Goal: Task Accomplishment & Management: Use online tool/utility

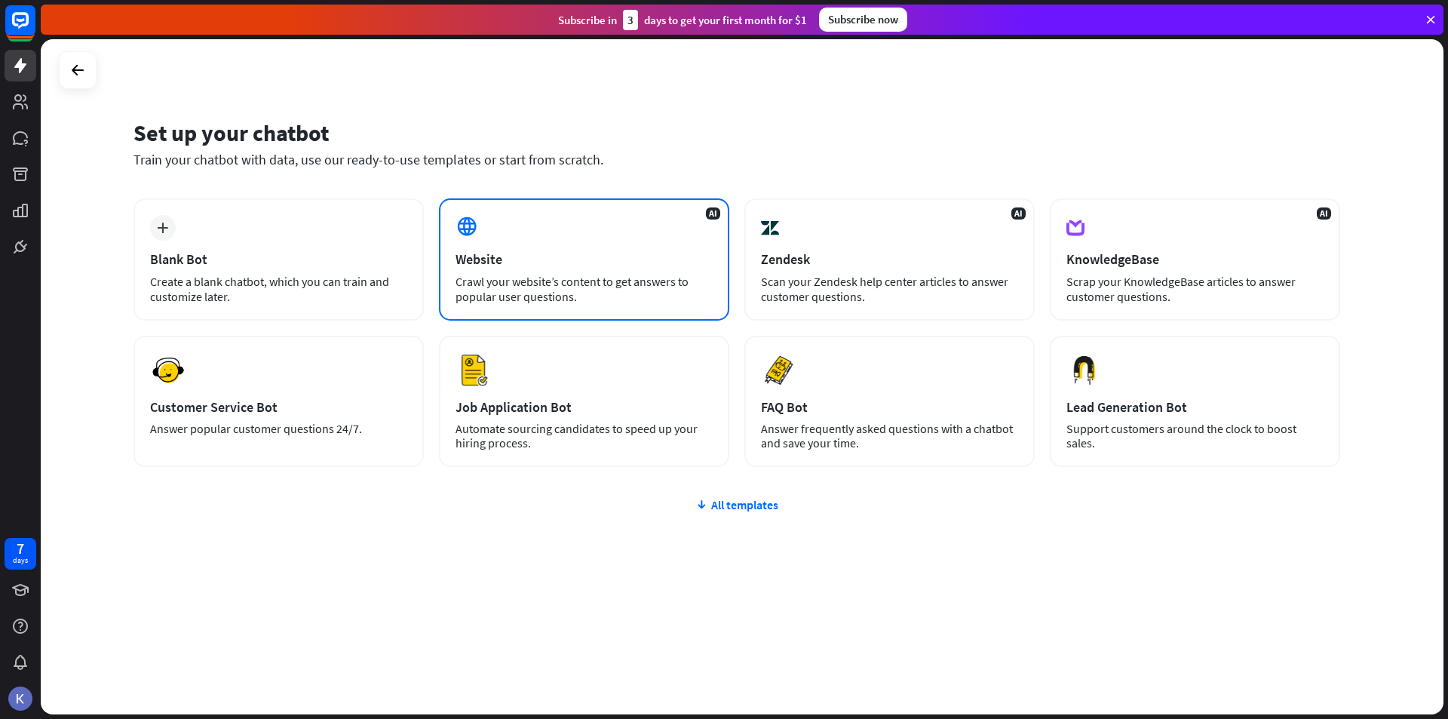
click at [705, 263] on div "Website" at bounding box center [584, 258] width 257 height 17
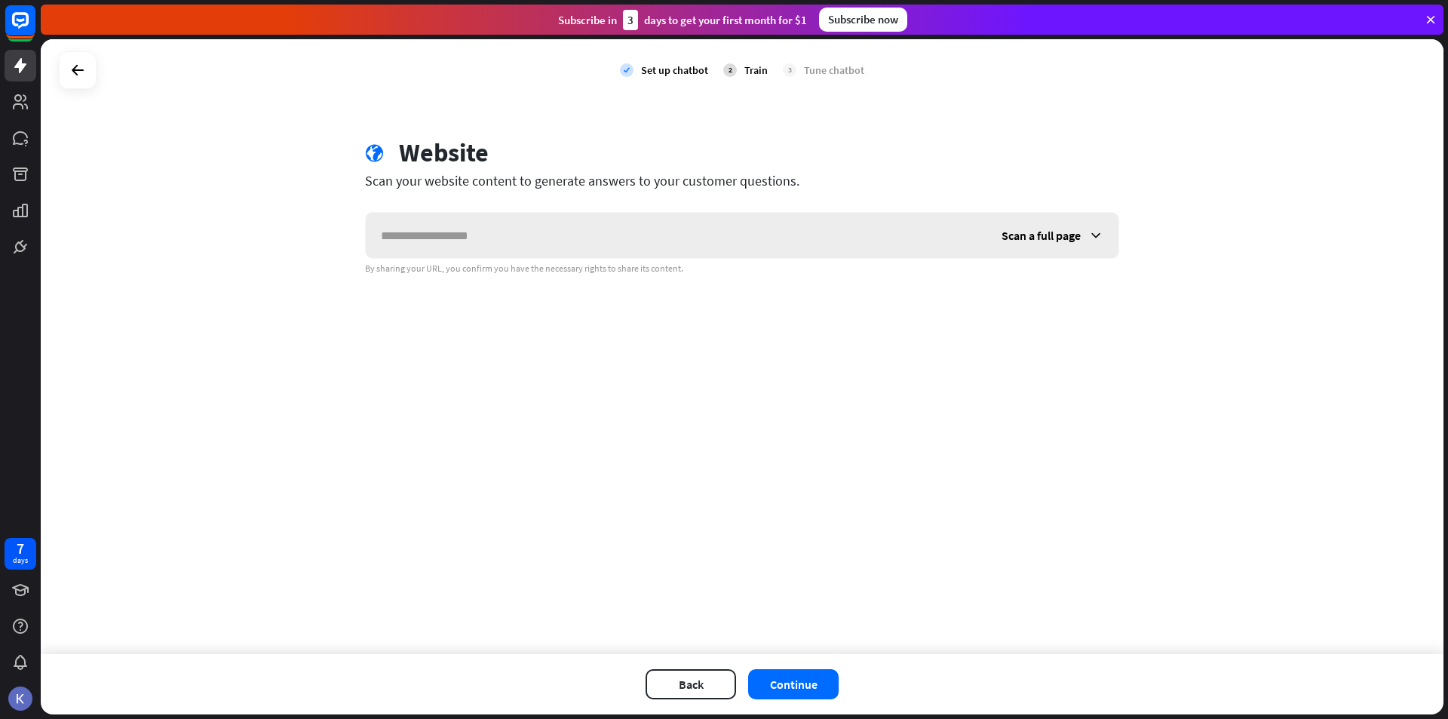
click at [1046, 238] on span "Scan a full page" at bounding box center [1041, 235] width 79 height 15
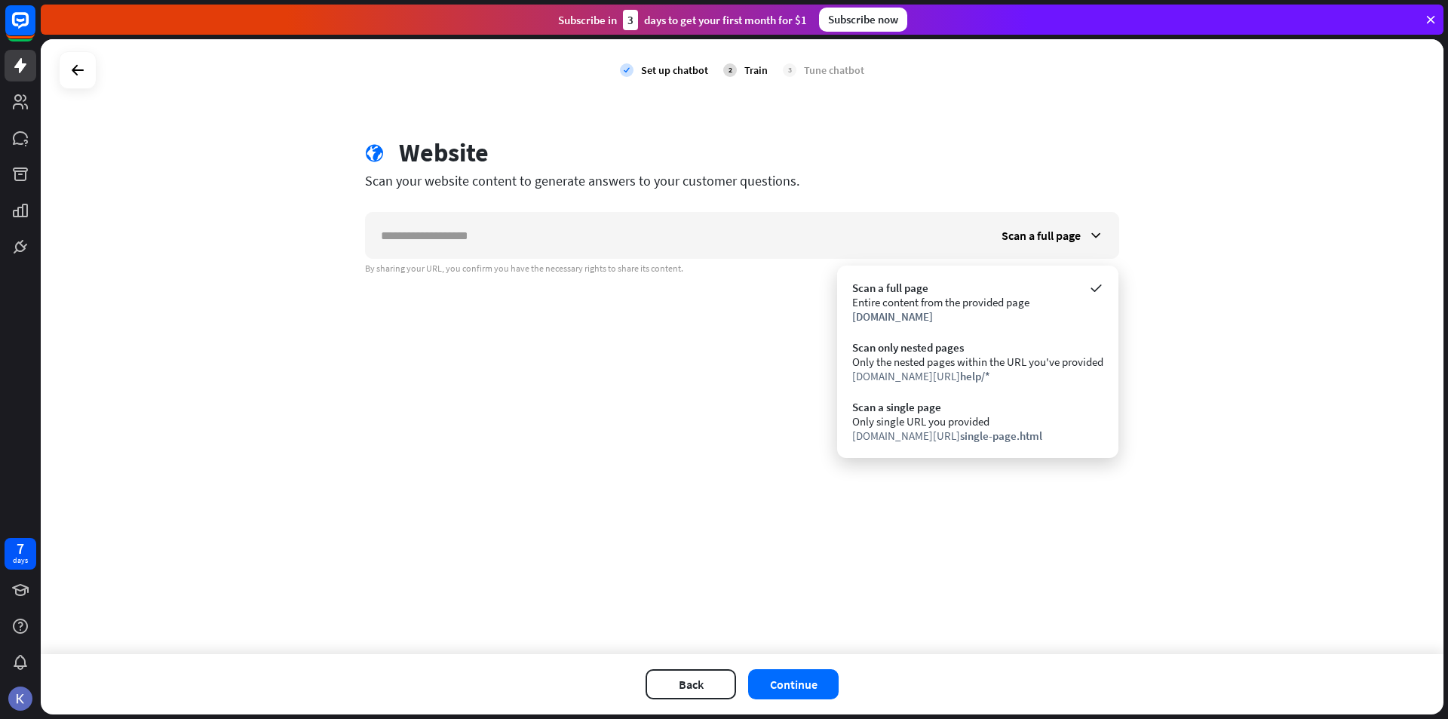
click at [505, 429] on div "check Set up chatbot 2 Train 3 Tune chatbot globe Website Scan your website con…" at bounding box center [742, 346] width 1403 height 615
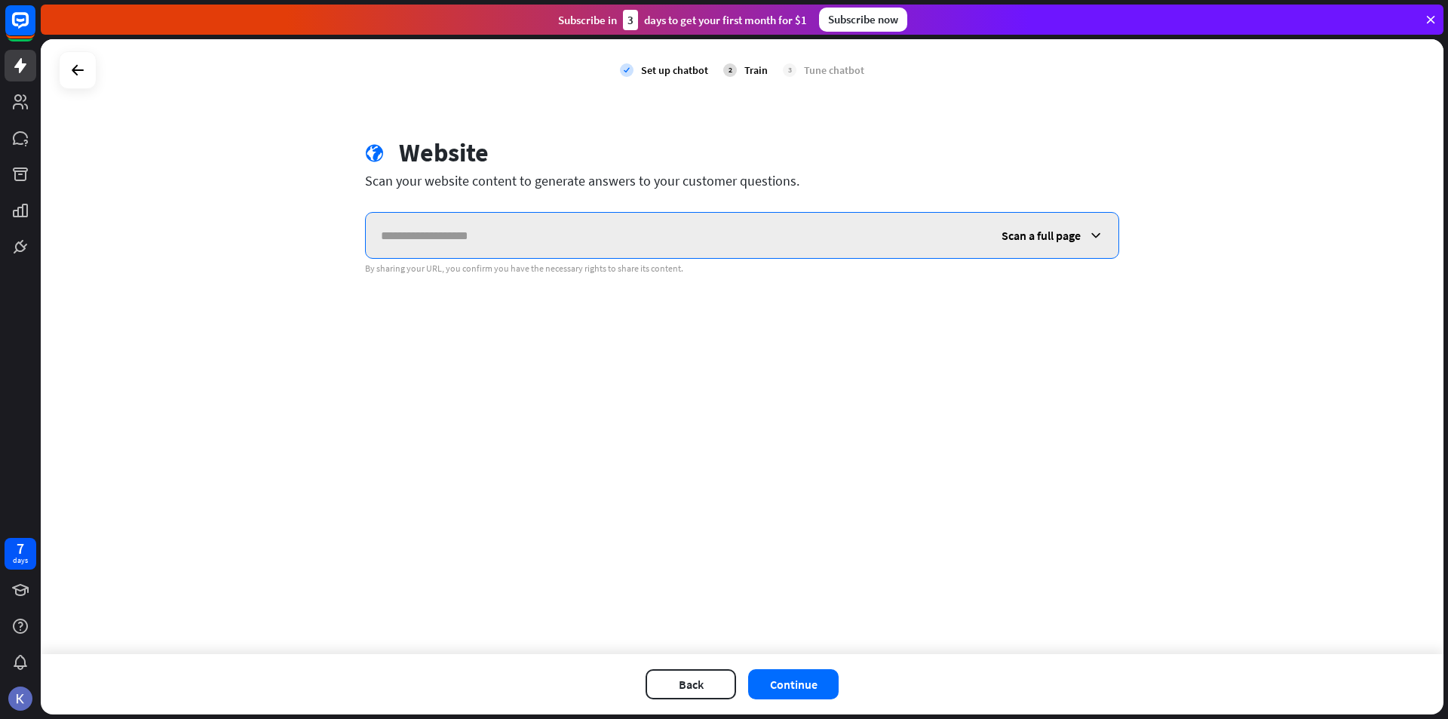
click at [662, 245] on input "text" at bounding box center [676, 235] width 621 height 45
paste input "**********"
type input "**********"
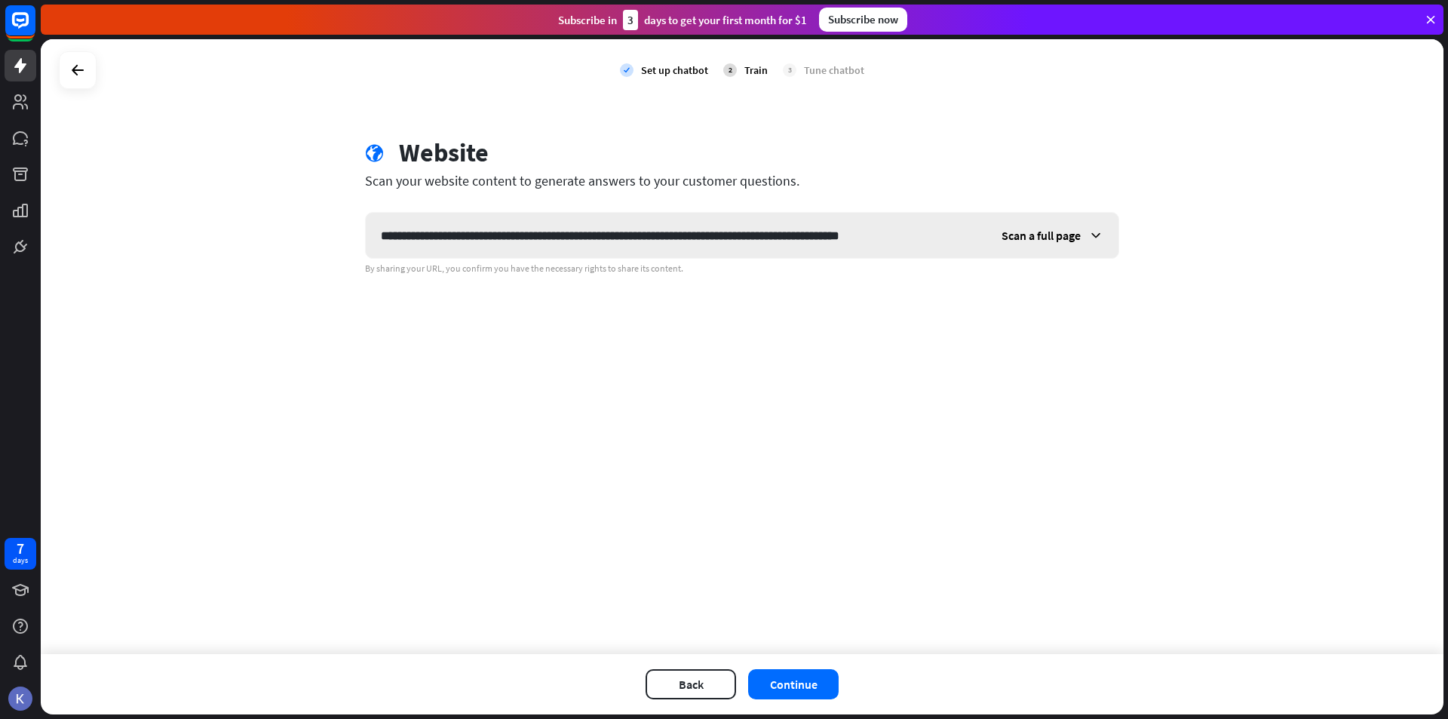
click at [1072, 226] on div "Scan a full page" at bounding box center [1053, 235] width 132 height 45
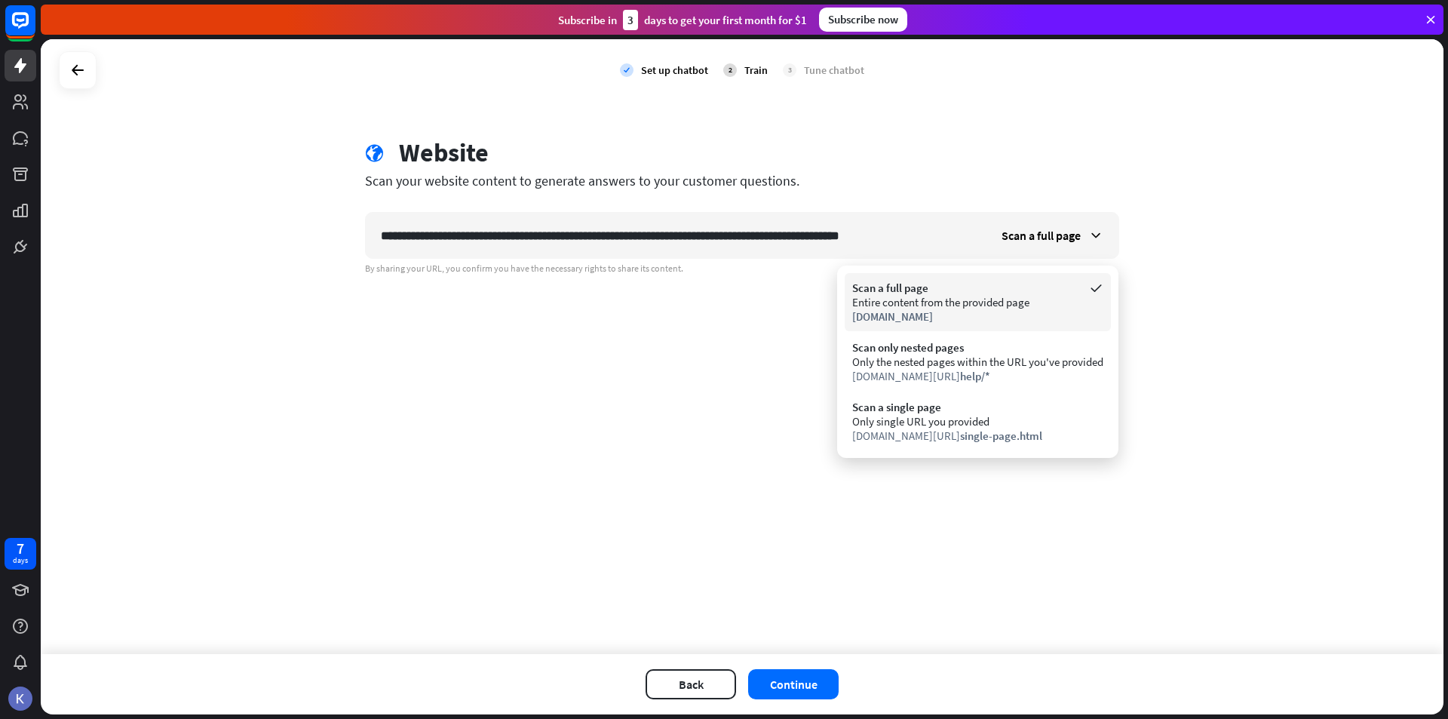
click at [1050, 285] on div "Scan a full page" at bounding box center [977, 288] width 251 height 14
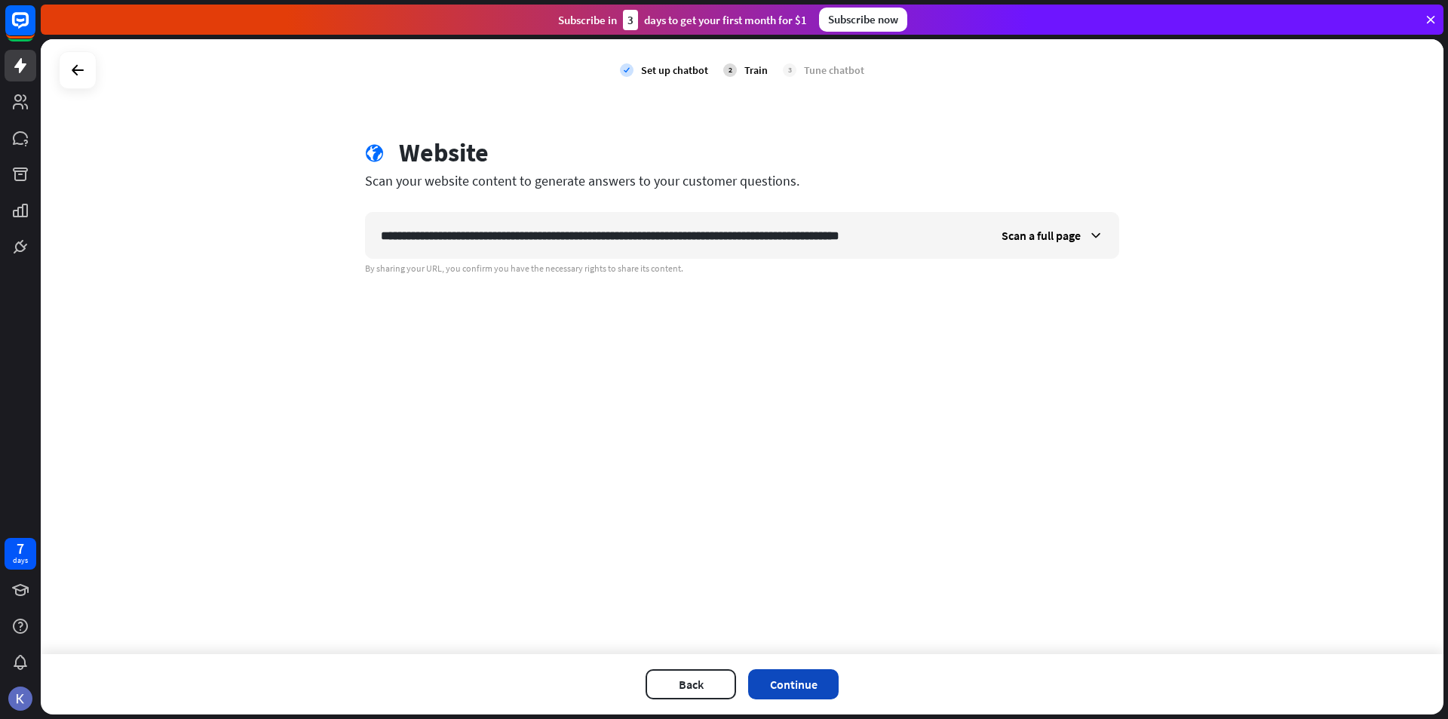
click at [768, 683] on button "Continue" at bounding box center [793, 684] width 91 height 30
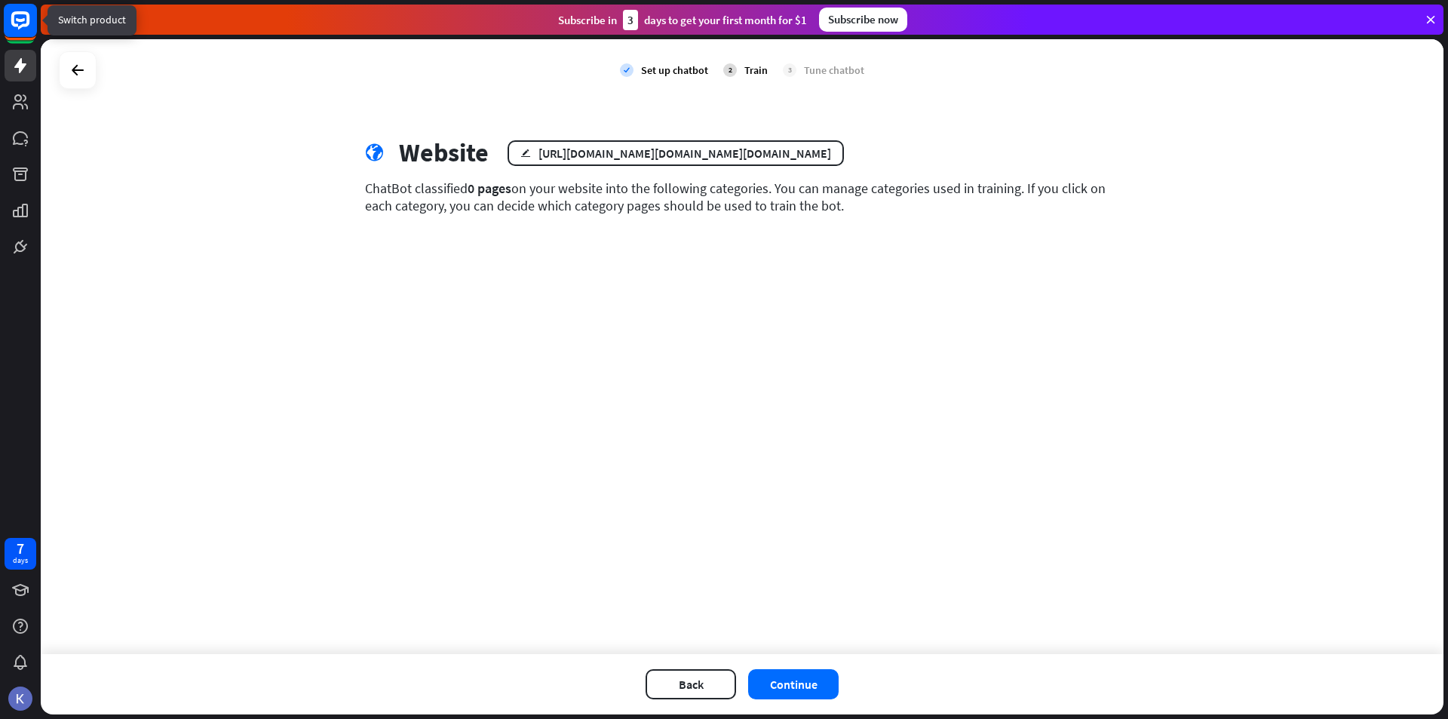
click at [23, 26] on icon at bounding box center [20, 20] width 18 height 18
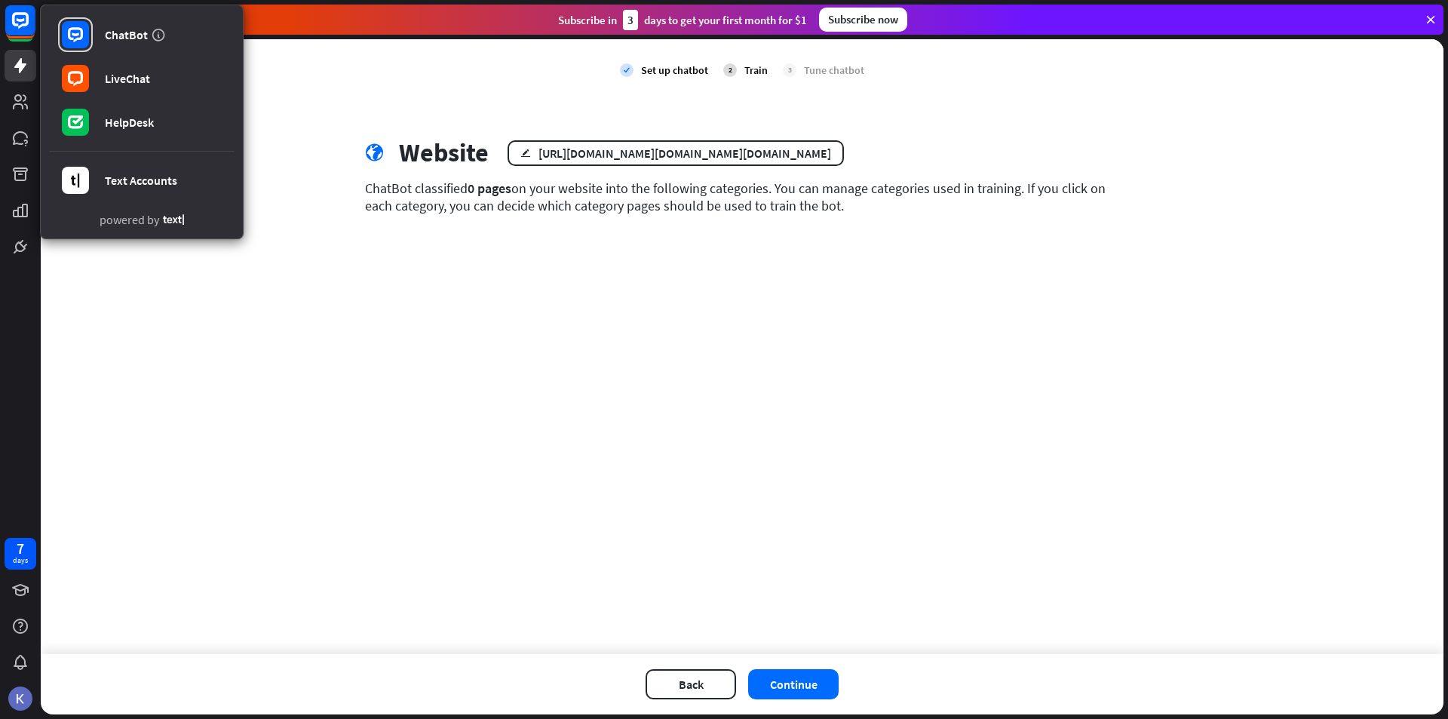
click at [340, 253] on div "check Set up chatbot 2 Train 3 Tune chatbot globe Website edit [URL][DOMAIN_NAM…" at bounding box center [742, 346] width 1403 height 615
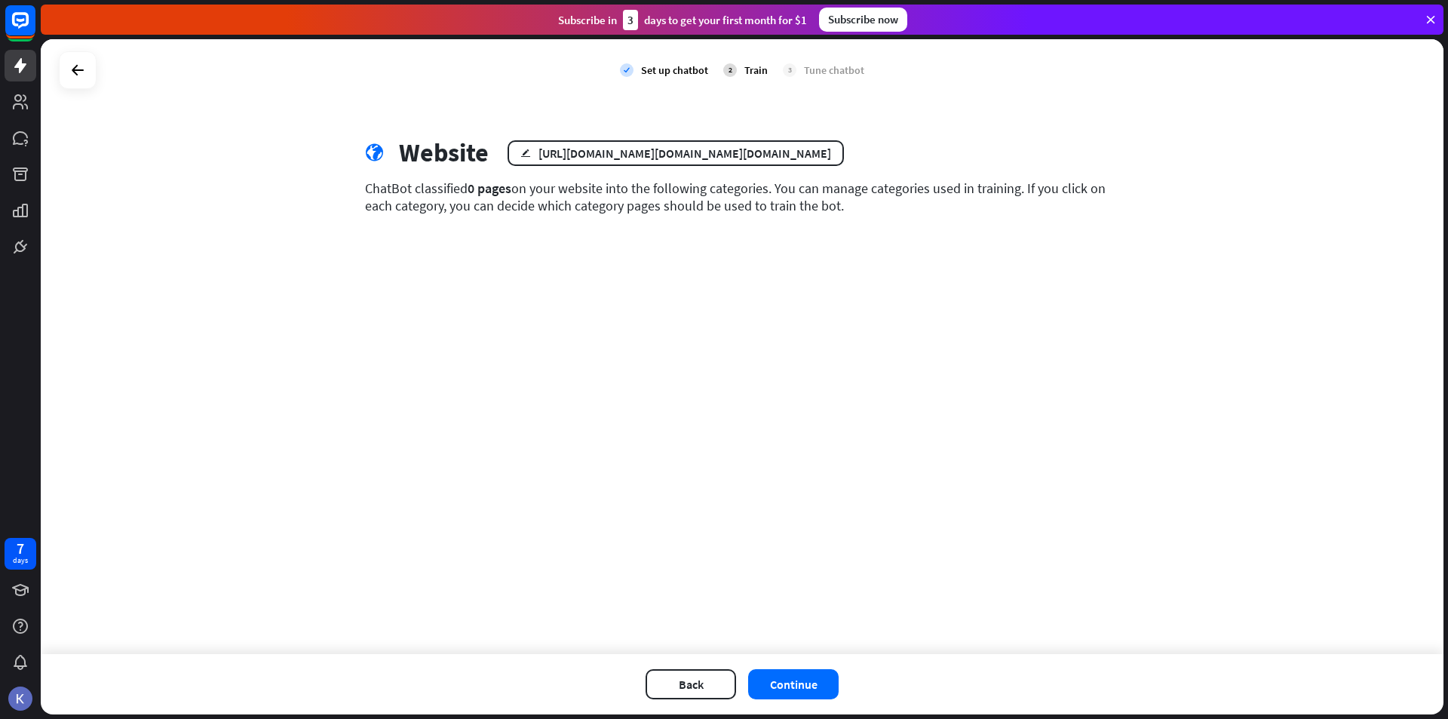
click at [681, 78] on div "check Set up chatbot" at bounding box center [664, 70] width 88 height 38
click at [677, 68] on div "Set up chatbot" at bounding box center [674, 70] width 67 height 14
click at [671, 680] on button "Back" at bounding box center [691, 684] width 91 height 30
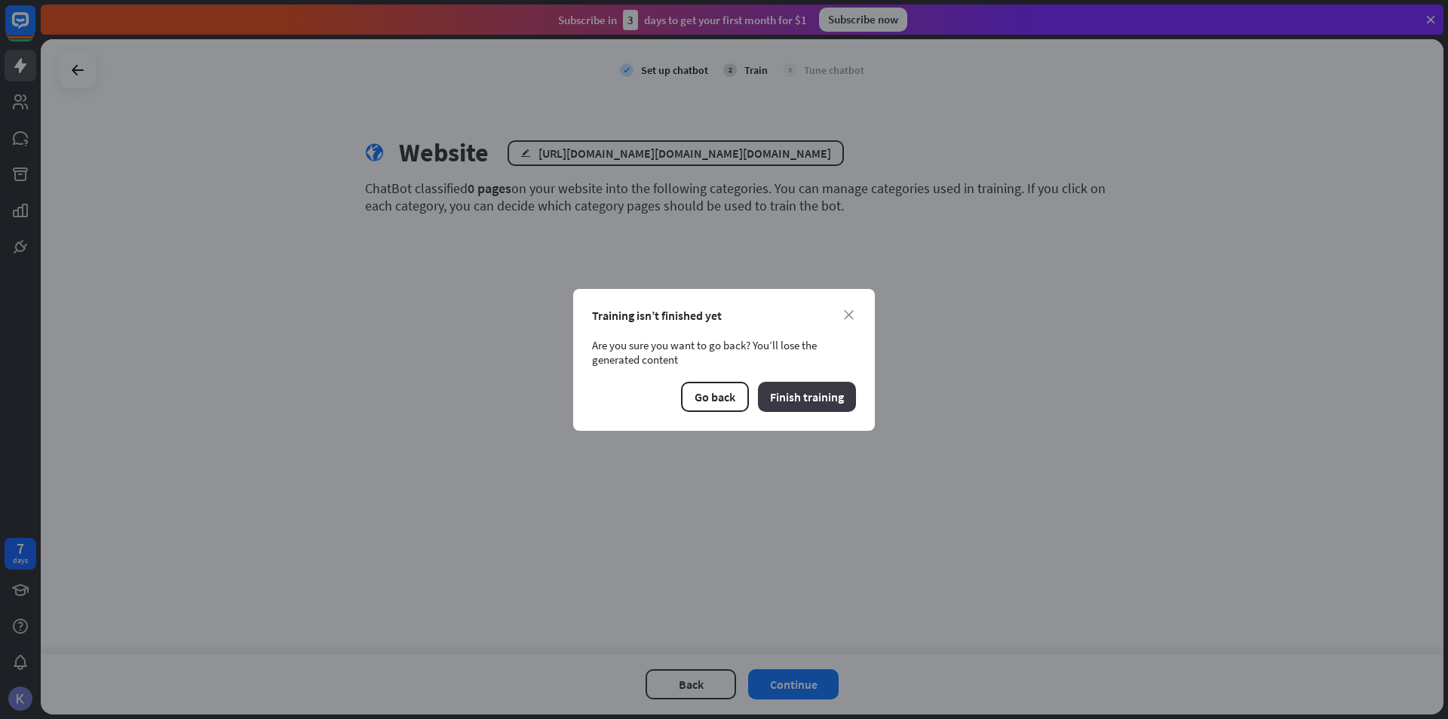
click at [794, 395] on button "Finish training" at bounding box center [807, 397] width 98 height 30
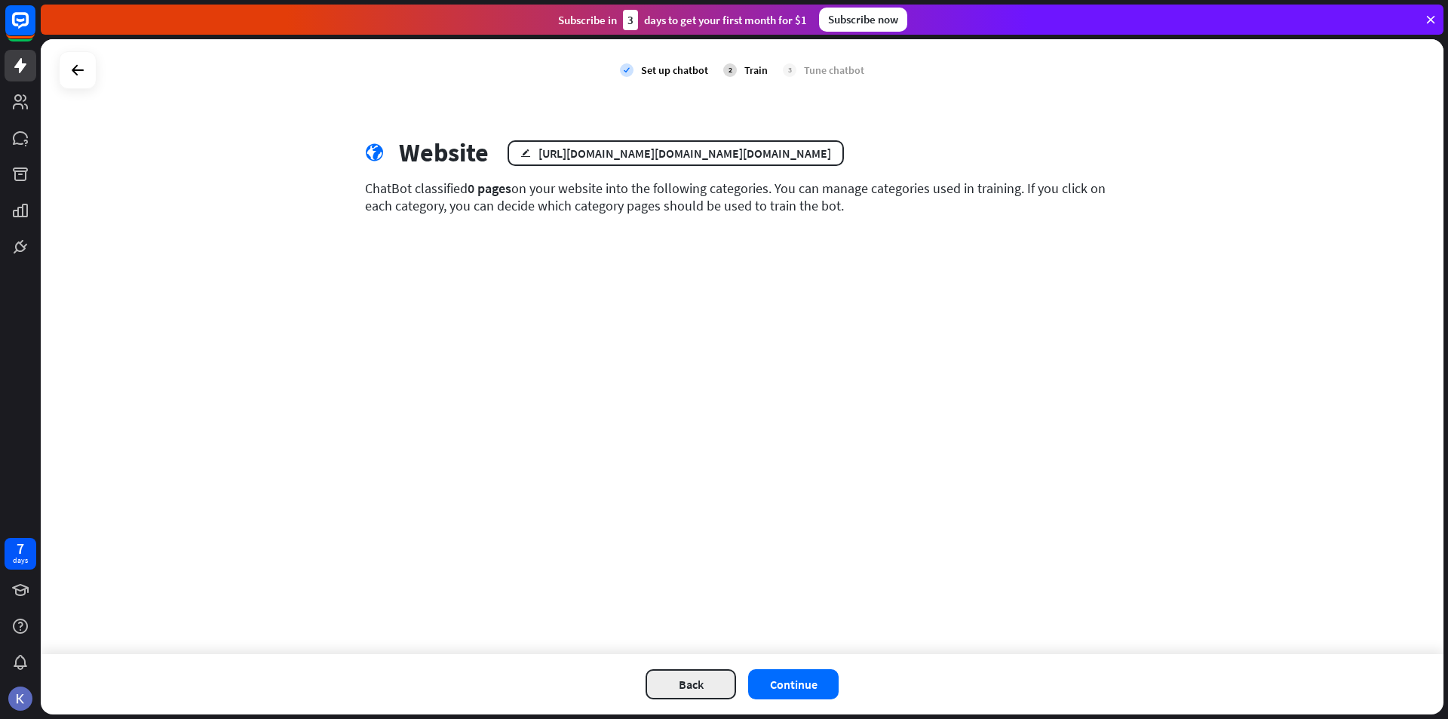
click at [685, 674] on button "Back" at bounding box center [691, 684] width 91 height 30
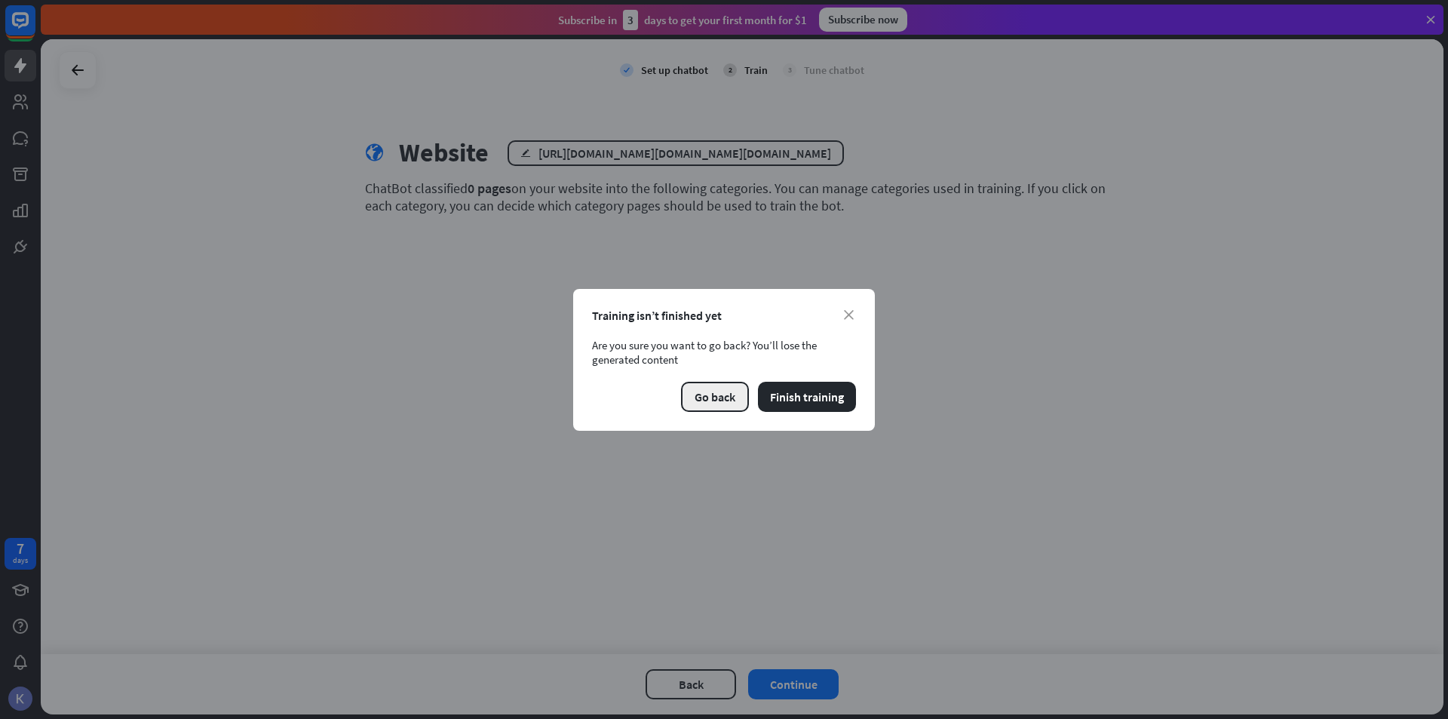
click at [718, 385] on button "Go back" at bounding box center [715, 397] width 68 height 30
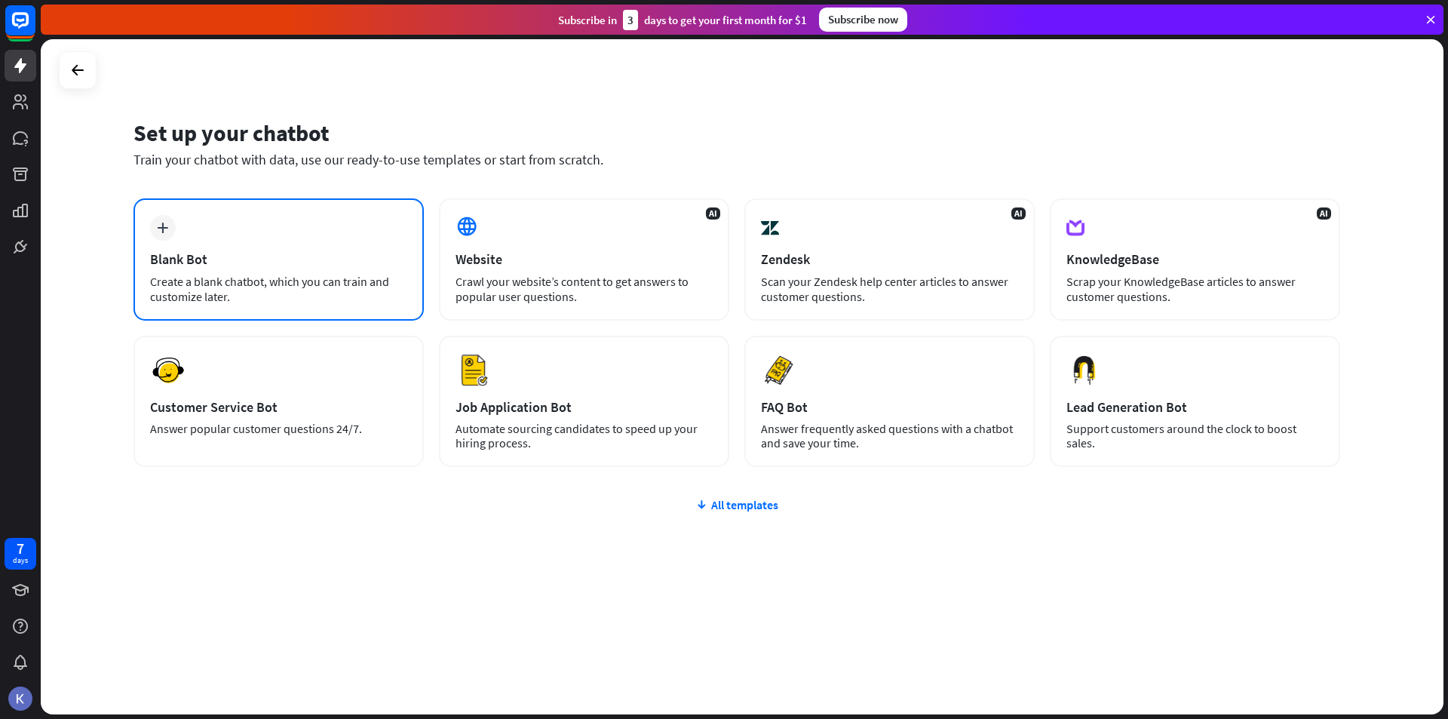
click at [281, 265] on div "Blank Bot" at bounding box center [278, 258] width 257 height 17
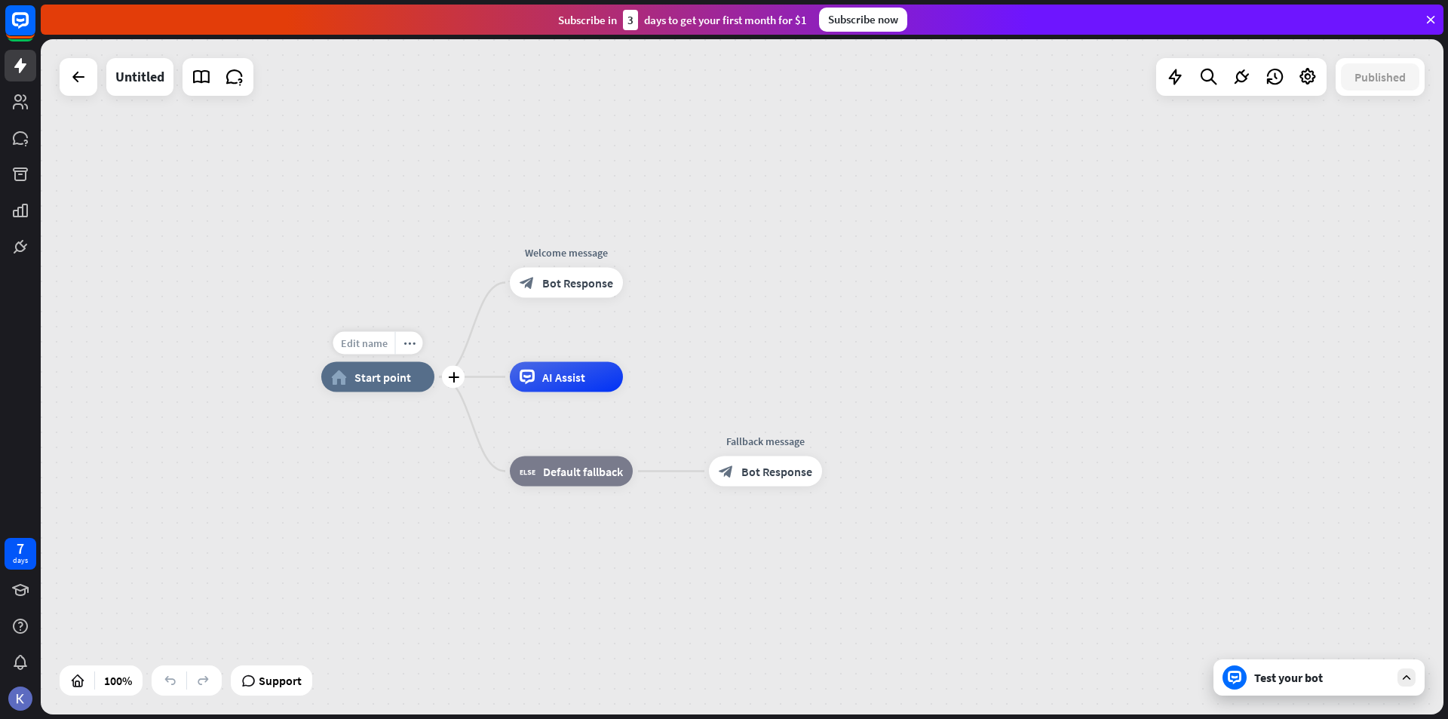
click at [361, 343] on span "Edit name" at bounding box center [364, 343] width 47 height 14
type input "**********"
click at [407, 381] on div "**********" at bounding box center [742, 376] width 1403 height 675
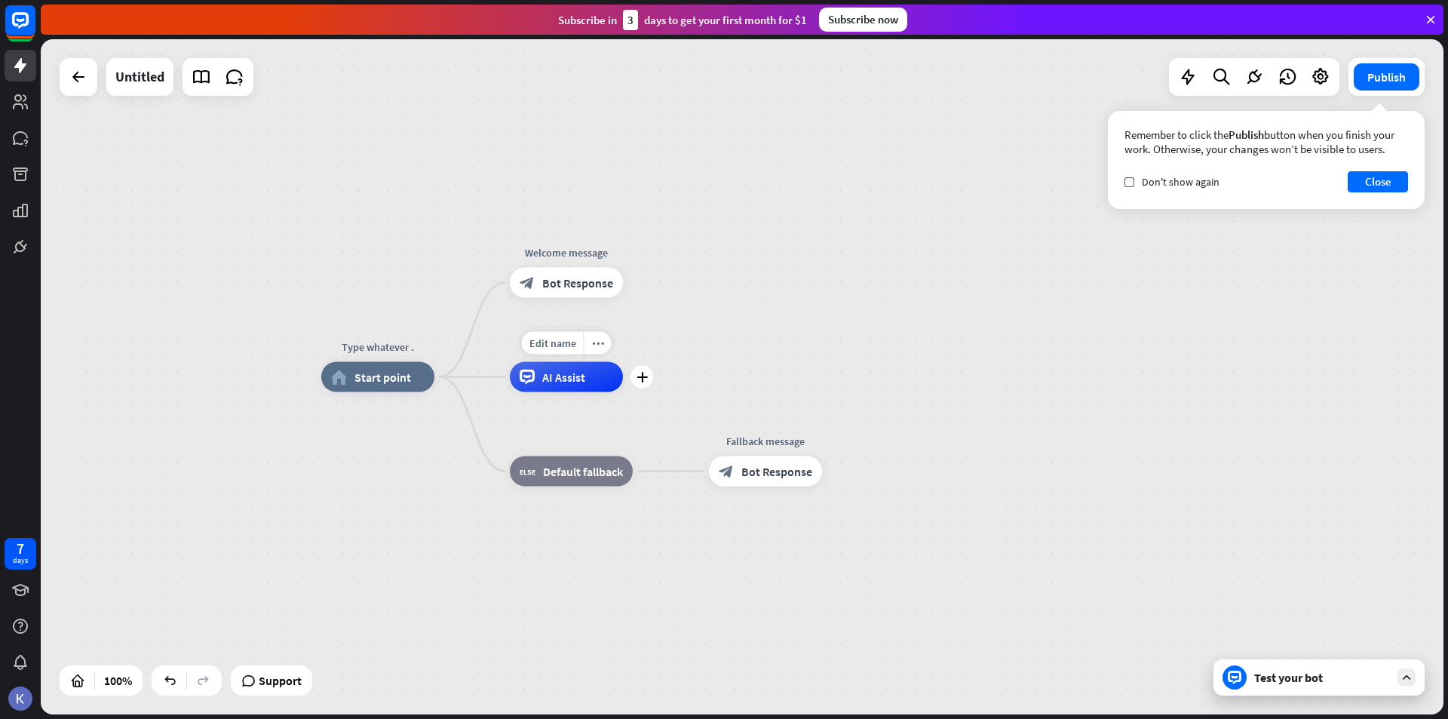
click at [574, 388] on div "AI Assist" at bounding box center [566, 377] width 113 height 30
click at [623, 392] on div "Edit name more_horiz plus AI Assist" at bounding box center [566, 377] width 113 height 30
click at [640, 375] on icon "plus" at bounding box center [642, 377] width 11 height 11
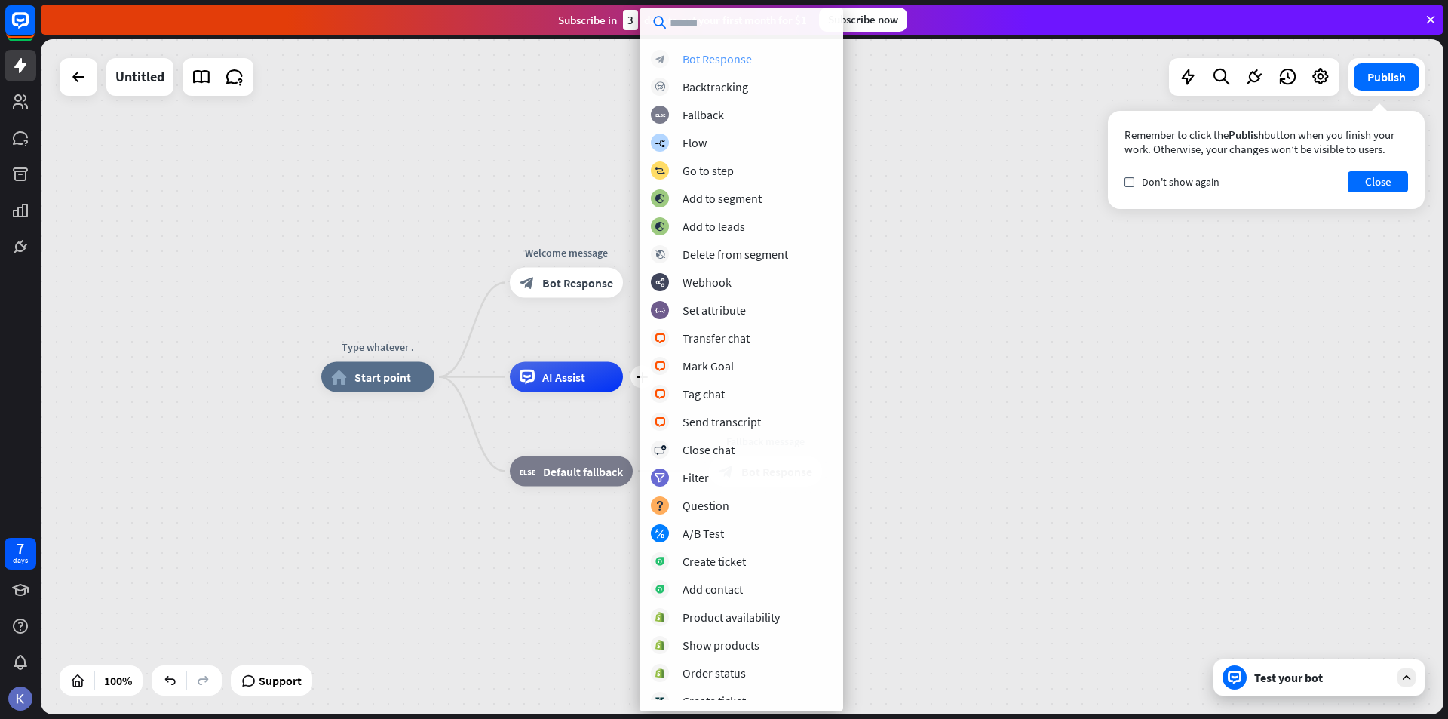
click at [723, 60] on div "Bot Response" at bounding box center [717, 58] width 69 height 15
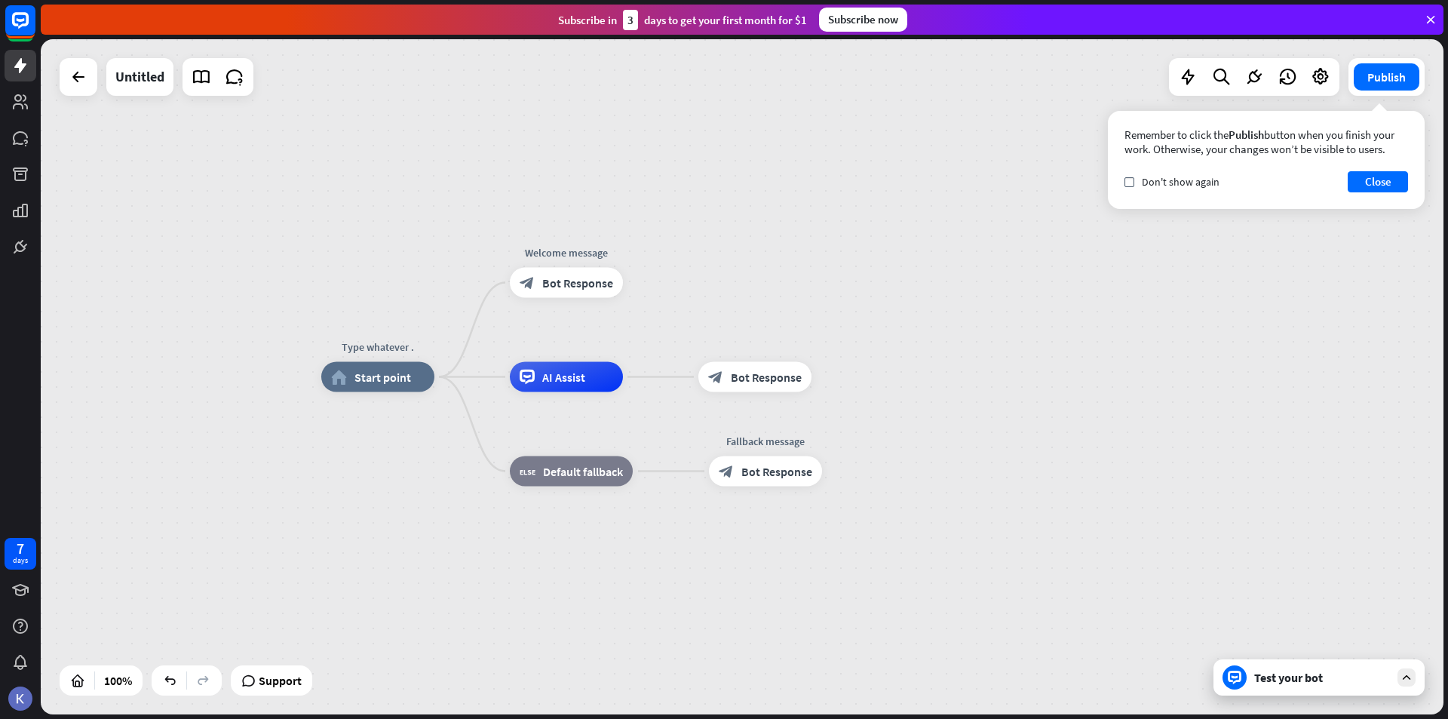
click at [57, 96] on div "Type whatever . home_2 Start point Welcome message block_bot_response Bot Respo…" at bounding box center [742, 376] width 1403 height 675
click at [80, 87] on div at bounding box center [78, 77] width 30 height 30
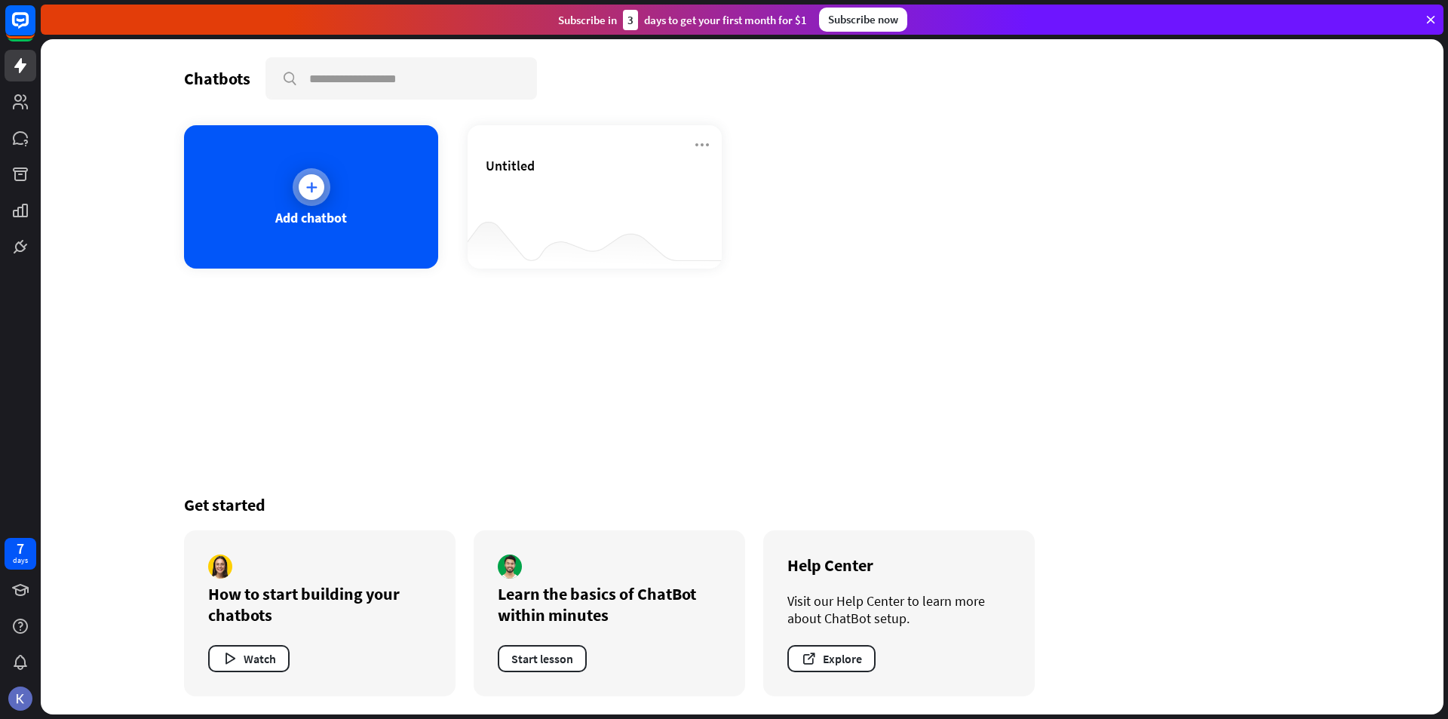
click at [417, 180] on div "Add chatbot" at bounding box center [311, 196] width 254 height 143
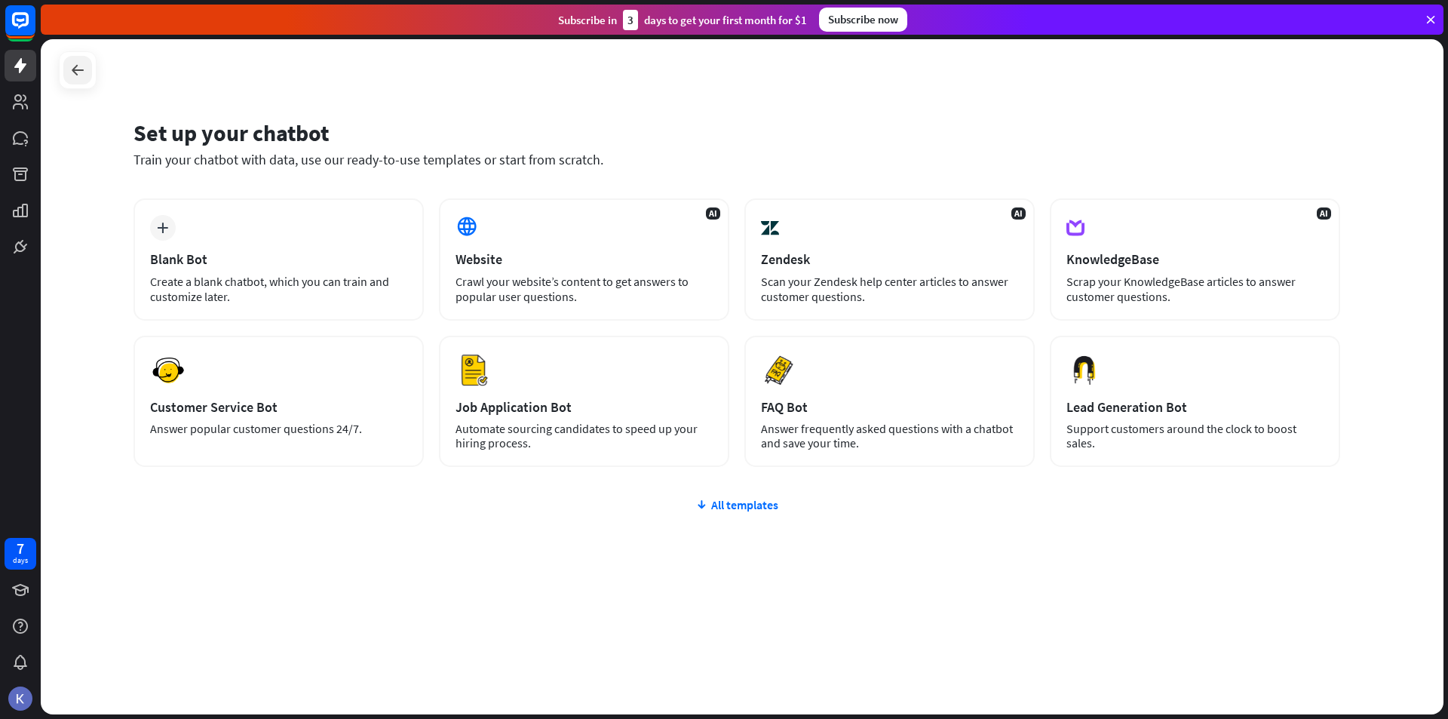
click at [81, 73] on icon at bounding box center [78, 70] width 18 height 18
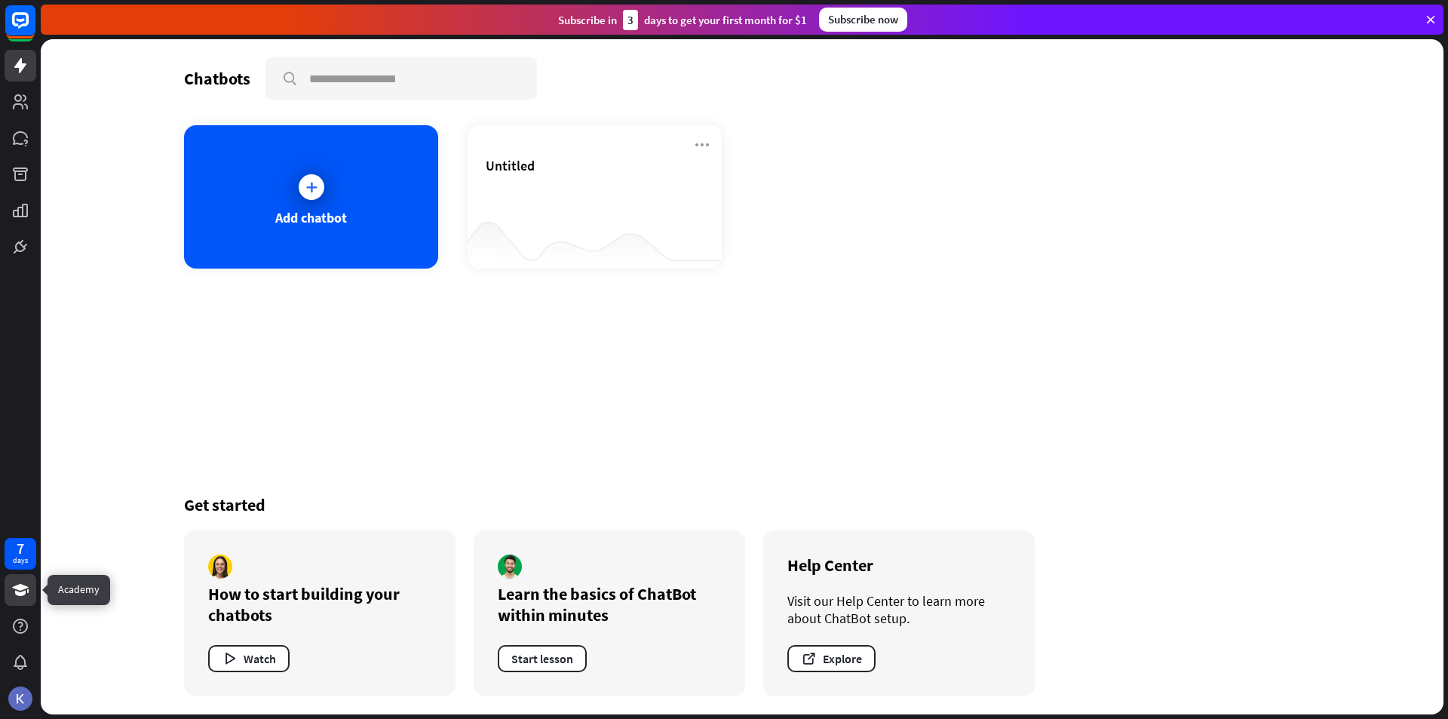
click at [28, 591] on icon at bounding box center [20, 590] width 17 height 12
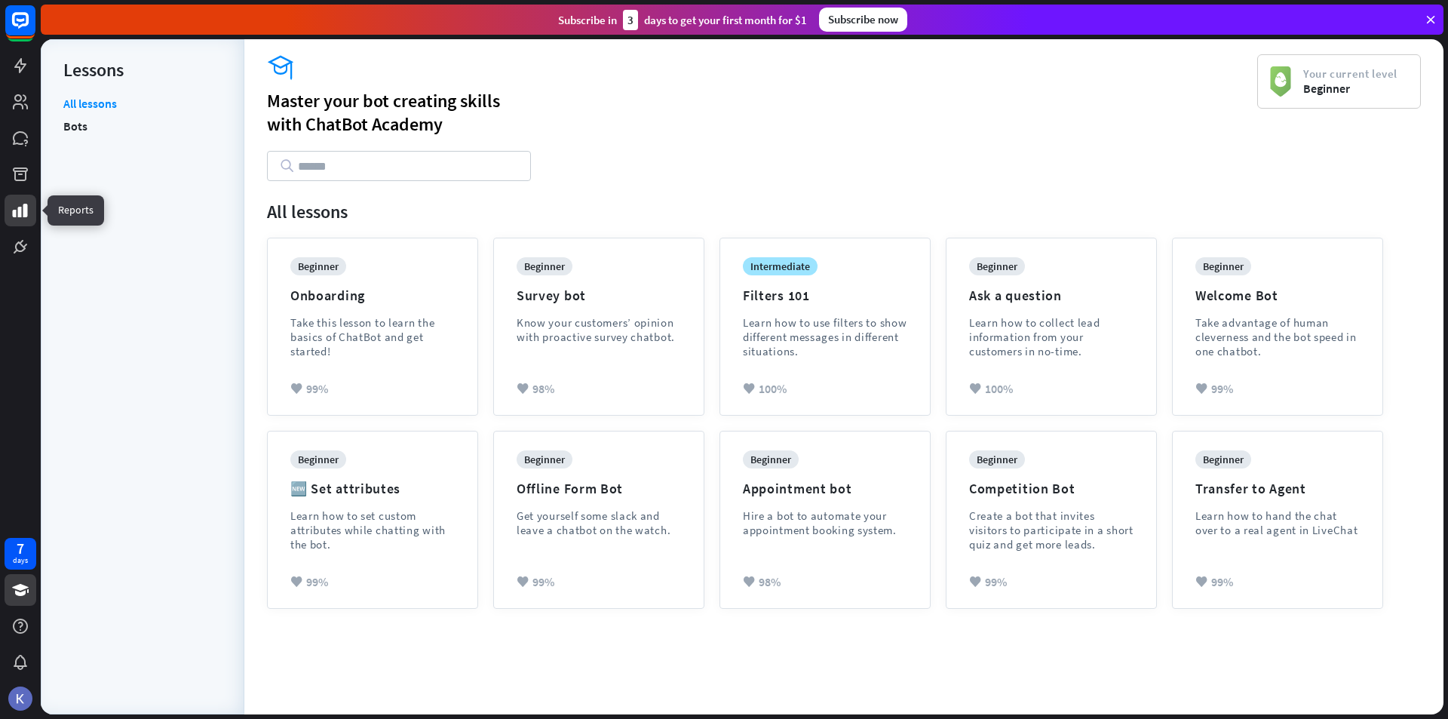
click at [33, 216] on link at bounding box center [21, 211] width 32 height 32
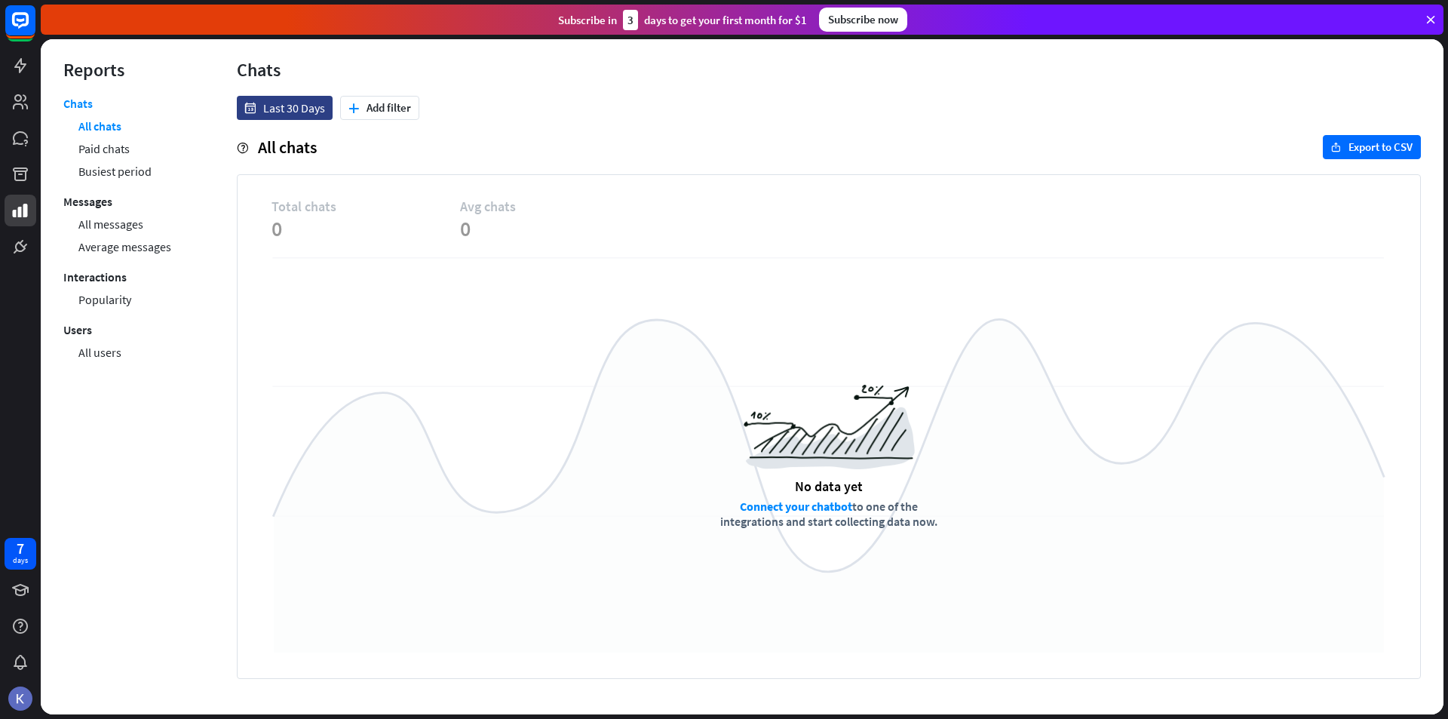
click at [36, 134] on div at bounding box center [20, 131] width 41 height 263
click at [27, 137] on icon at bounding box center [20, 138] width 15 height 14
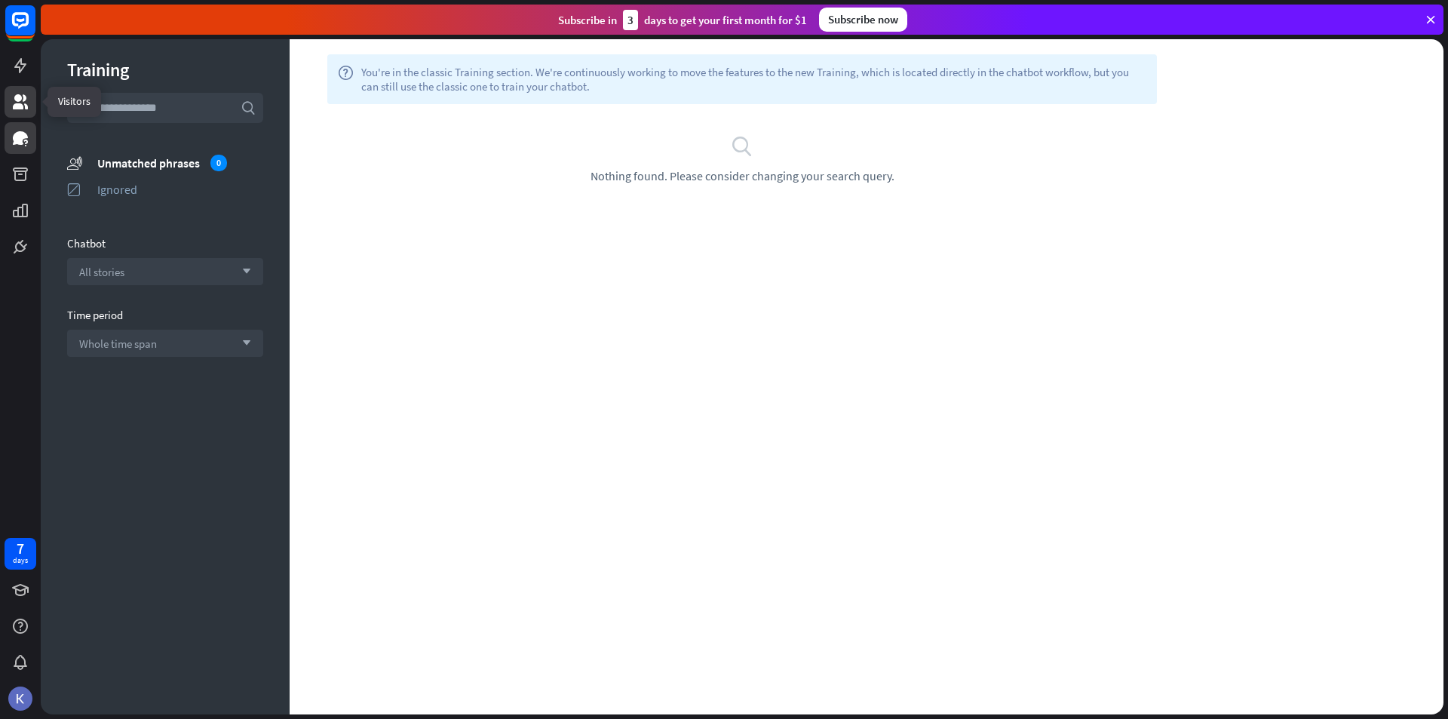
click at [20, 90] on link at bounding box center [21, 102] width 32 height 32
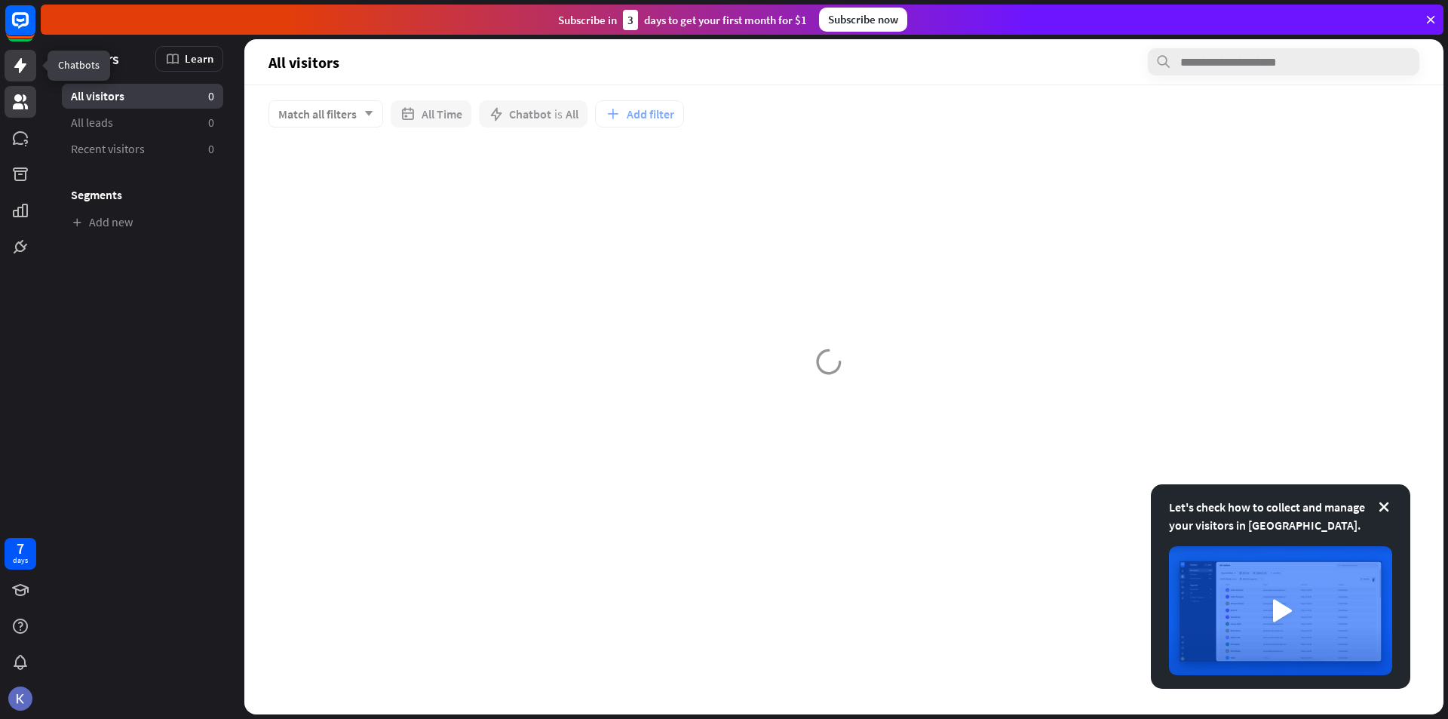
click at [18, 63] on icon at bounding box center [20, 65] width 12 height 15
